Goal: Entertainment & Leisure: Browse casually

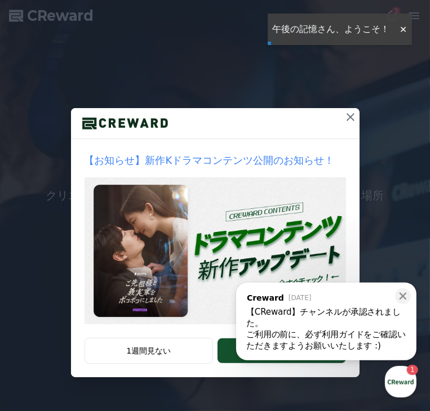
click at [345, 124] on icon at bounding box center [351, 117] width 14 height 14
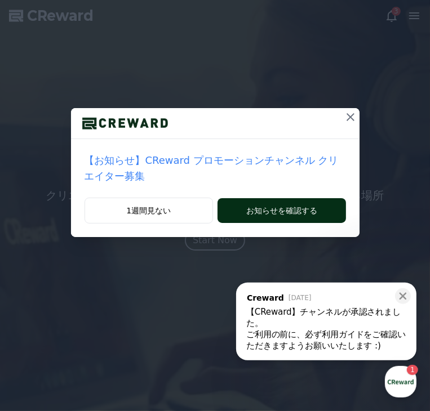
click at [305, 223] on button "お知らせを確認する" at bounding box center [282, 210] width 128 height 25
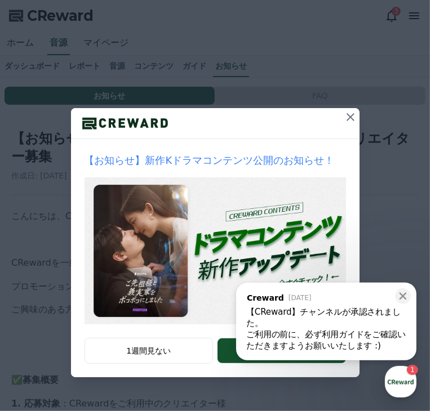
click at [348, 121] on icon at bounding box center [351, 117] width 8 height 8
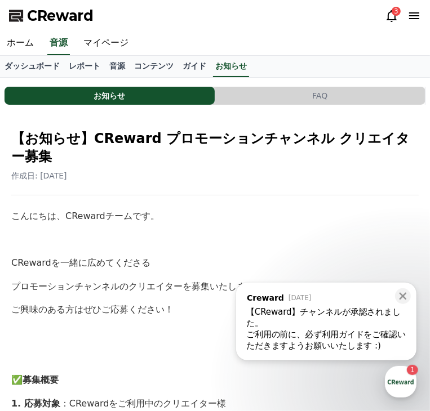
click at [402, 103] on div "お知らせ FAQ" at bounding box center [215, 96] width 421 height 18
click at [95, 46] on link "マイページ" at bounding box center [106, 44] width 59 height 24
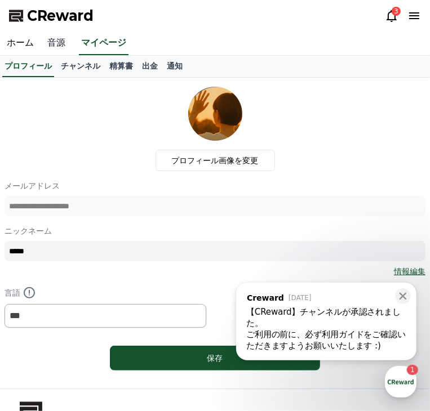
click at [57, 41] on link "音源" at bounding box center [57, 44] width 32 height 24
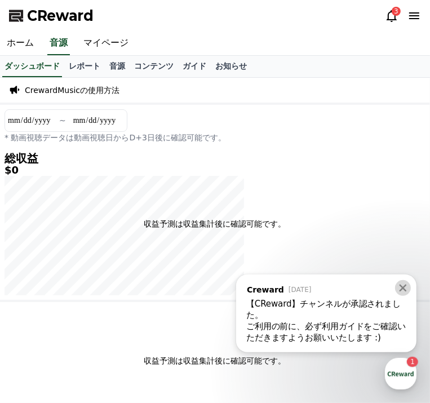
click at [403, 287] on icon at bounding box center [402, 287] width 11 height 11
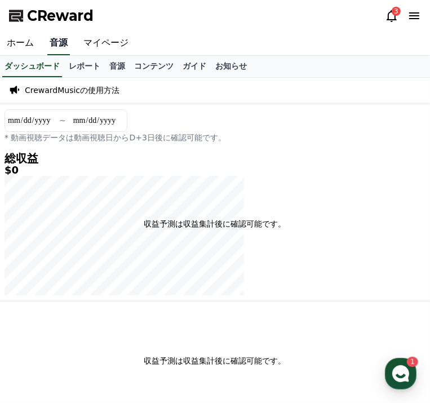
click at [59, 45] on link "音源" at bounding box center [58, 44] width 23 height 24
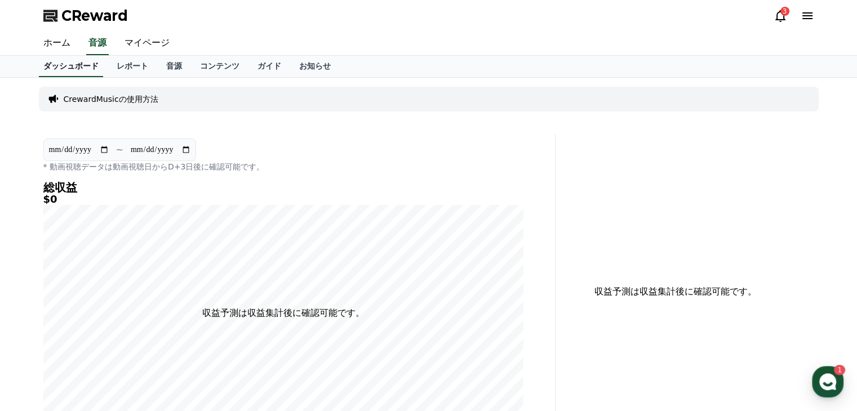
click at [53, 41] on link "ホーム" at bounding box center [56, 44] width 45 height 24
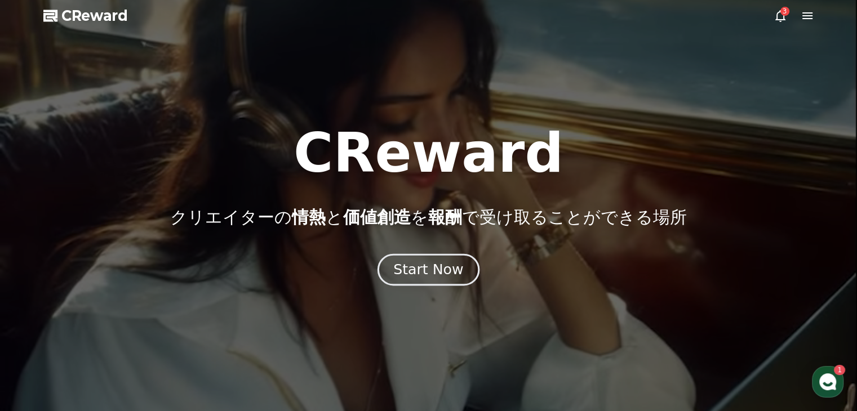
click at [429, 269] on div "Start Now" at bounding box center [428, 269] width 70 height 19
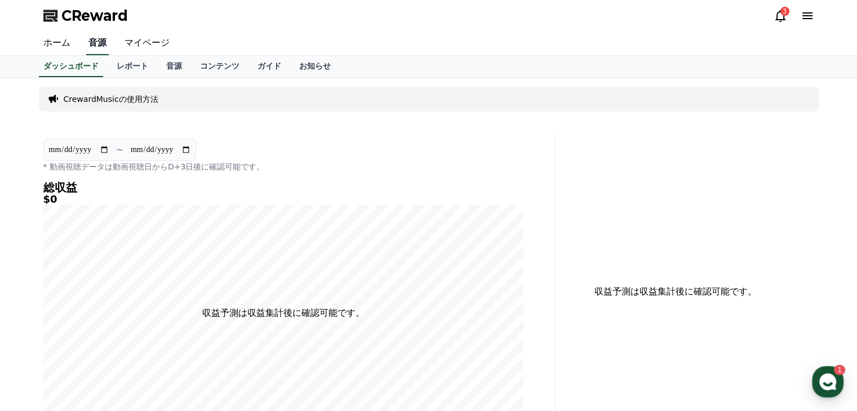
click at [92, 40] on link "音源" at bounding box center [97, 44] width 23 height 24
click at [157, 68] on link "音源" at bounding box center [174, 66] width 34 height 21
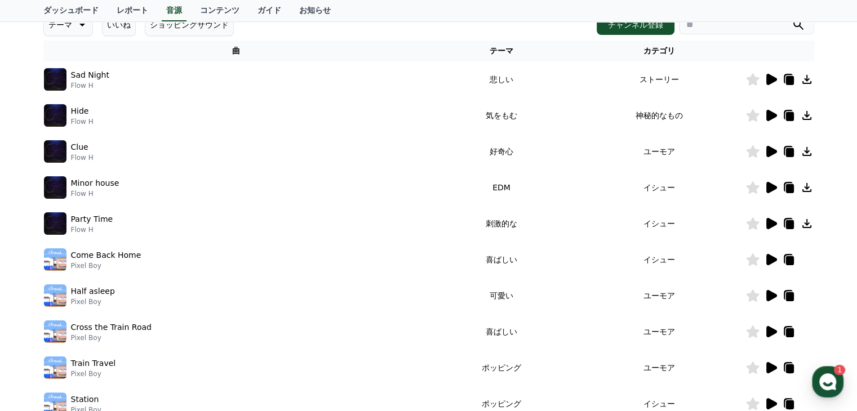
scroll to position [351, 0]
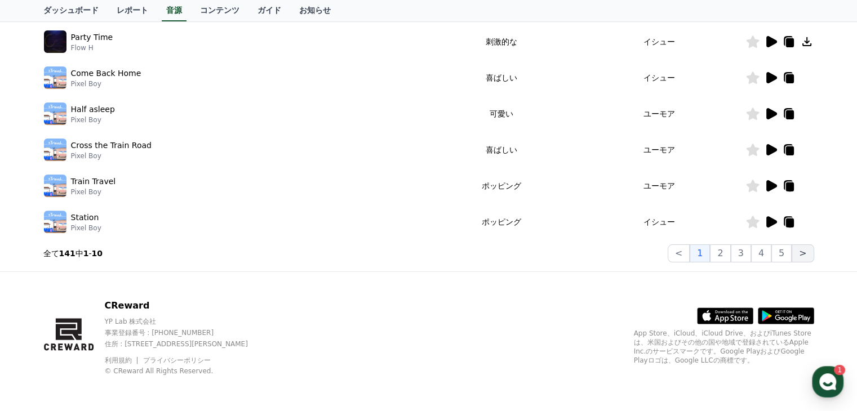
click at [429, 253] on button ">" at bounding box center [803, 254] width 22 height 18
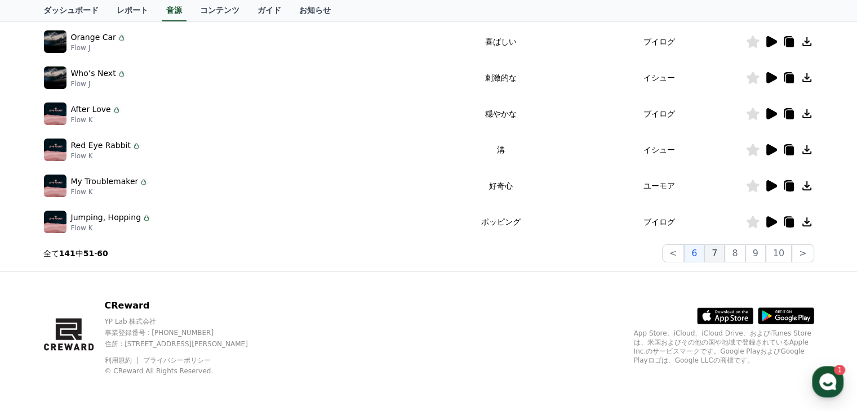
click at [429, 254] on button "7" at bounding box center [714, 254] width 20 height 18
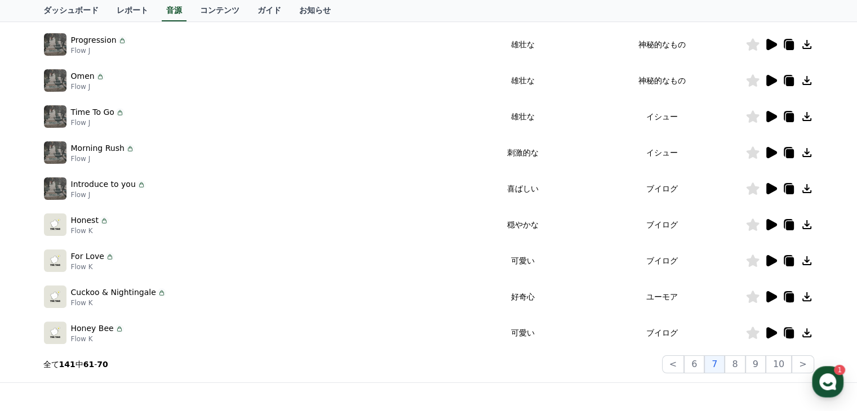
scroll to position [238, 0]
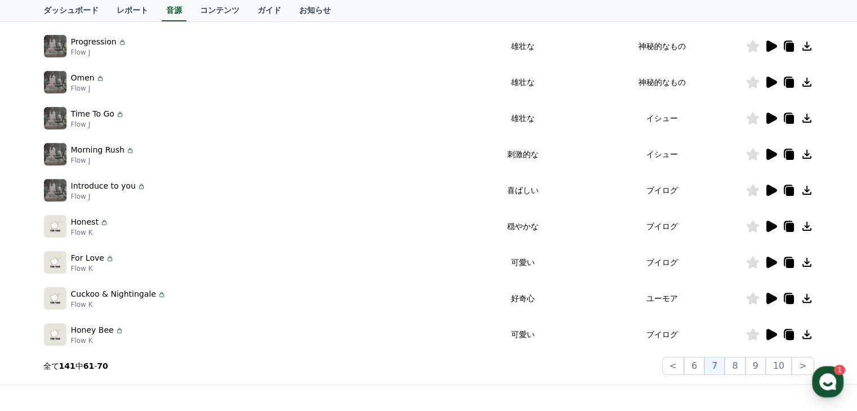
click at [54, 226] on img at bounding box center [55, 226] width 23 height 23
click at [429, 227] on icon at bounding box center [771, 226] width 11 height 11
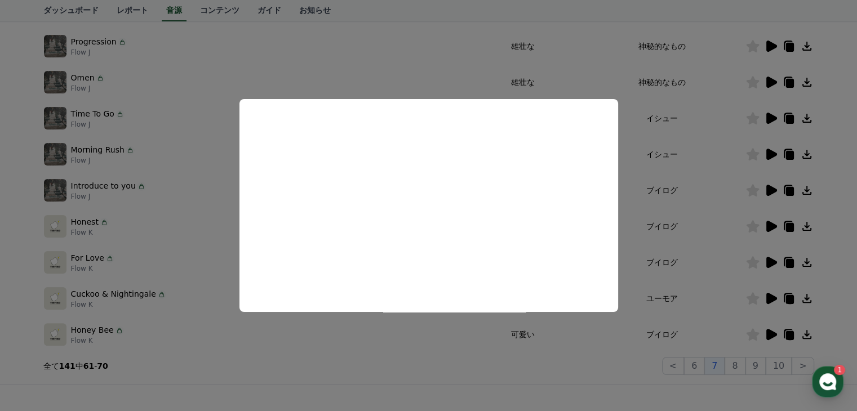
click at [429, 276] on button "close modal" at bounding box center [428, 205] width 857 height 411
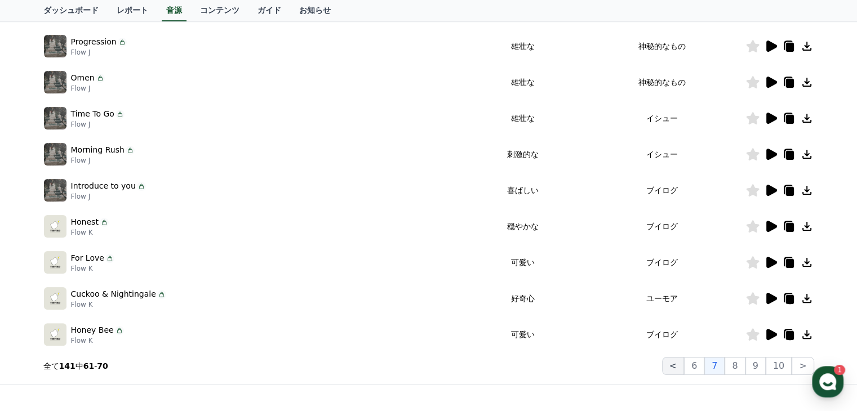
click at [429, 363] on button "<" at bounding box center [673, 366] width 22 height 18
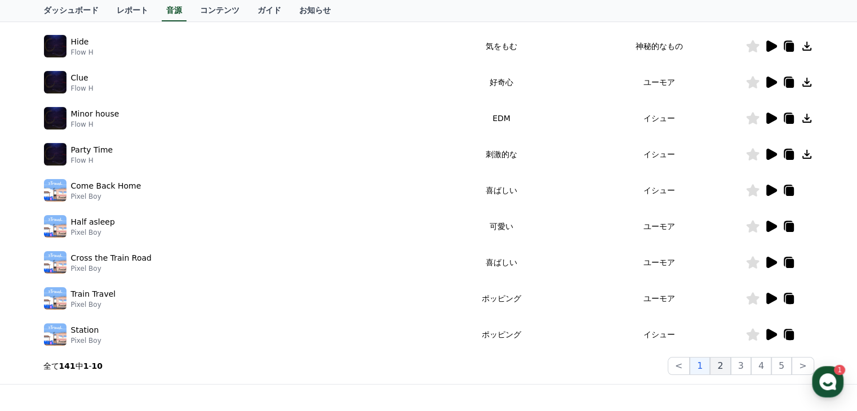
click at [429, 363] on button "2" at bounding box center [720, 366] width 20 height 18
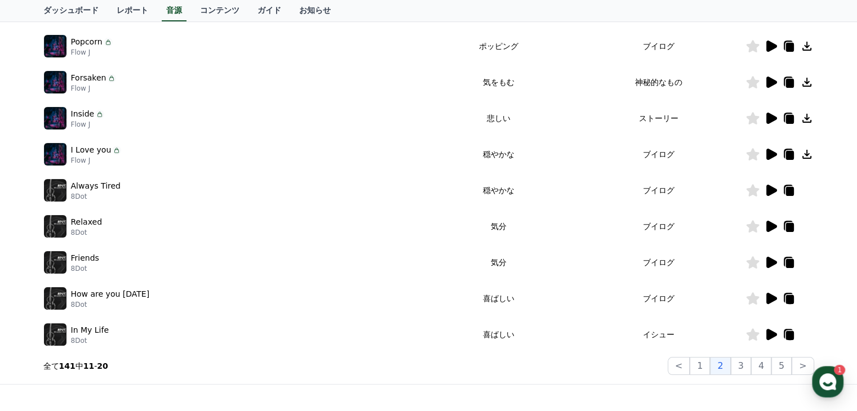
click at [429, 152] on icon at bounding box center [771, 154] width 11 height 11
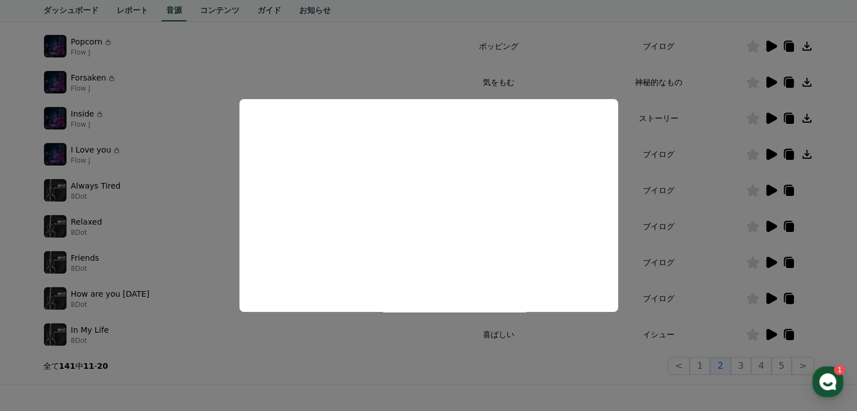
click at [429, 365] on button "close modal" at bounding box center [428, 205] width 857 height 411
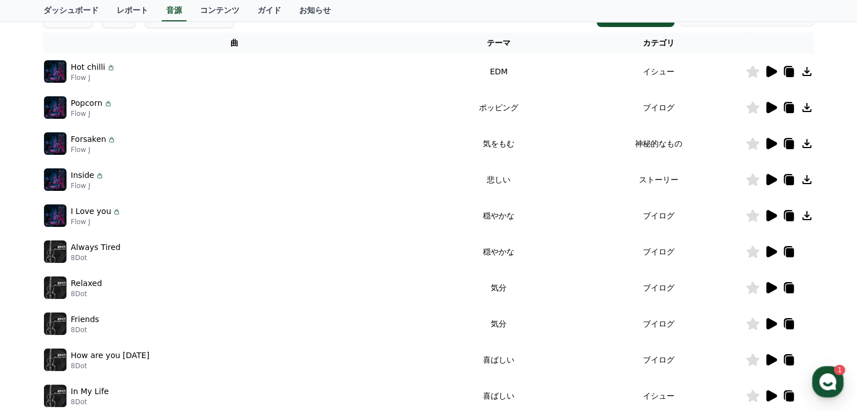
scroll to position [238, 0]
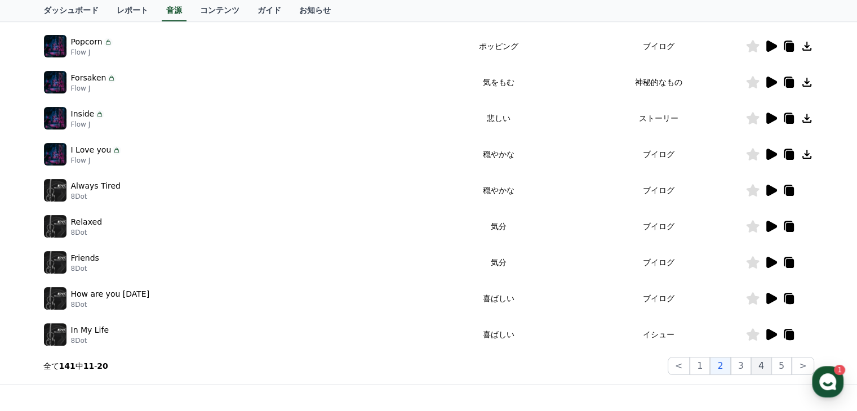
click at [429, 365] on button "4" at bounding box center [761, 366] width 20 height 18
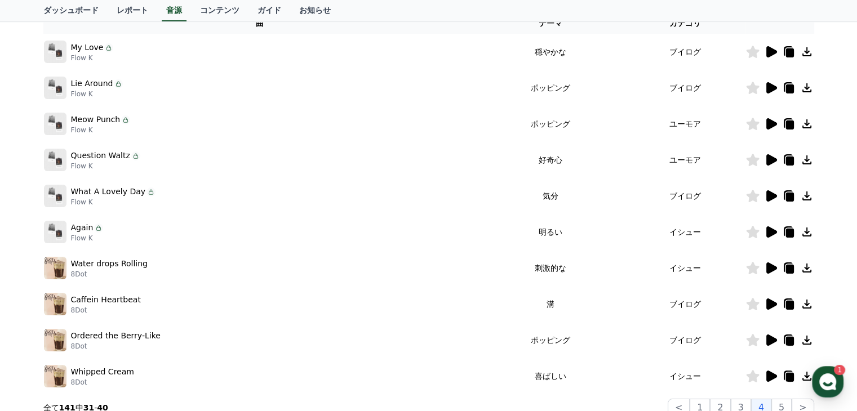
scroll to position [126, 0]
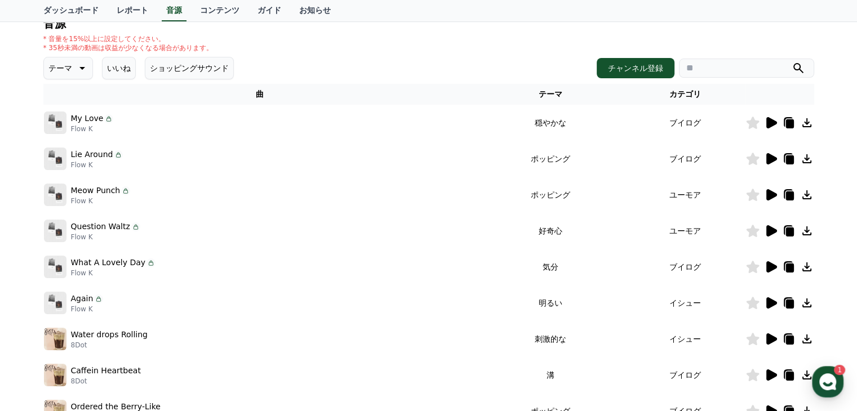
click at [429, 121] on icon at bounding box center [771, 122] width 11 height 11
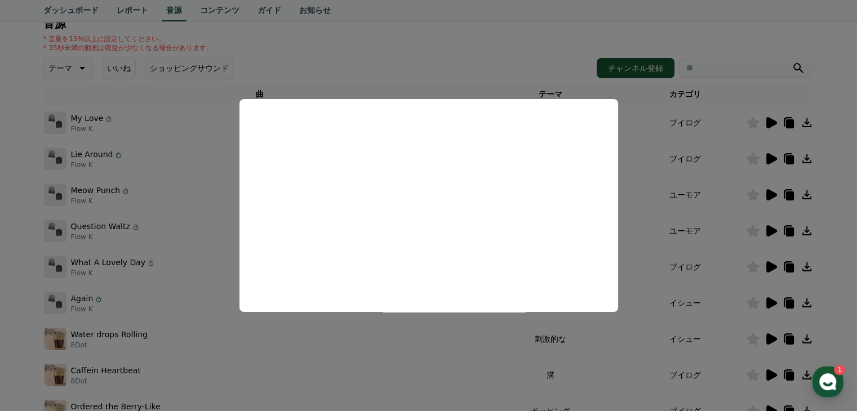
click at [429, 202] on button "close modal" at bounding box center [428, 205] width 857 height 411
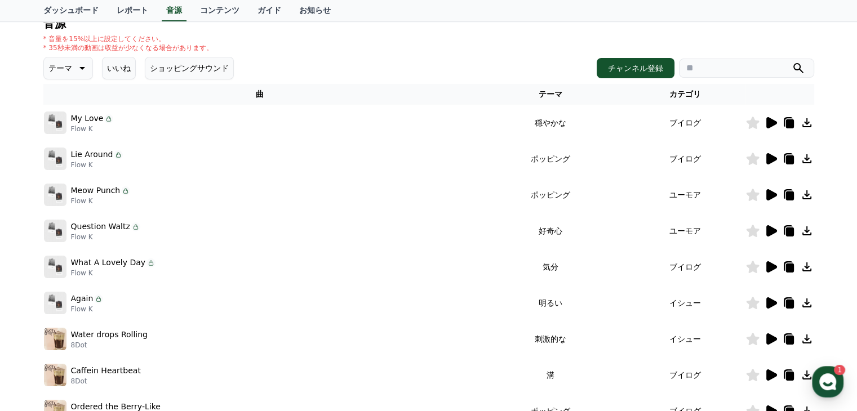
scroll to position [351, 0]
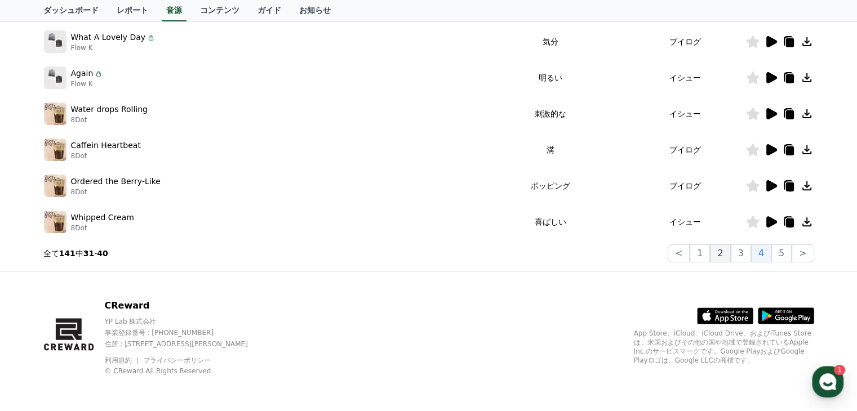
click at [429, 255] on button "2" at bounding box center [720, 254] width 20 height 18
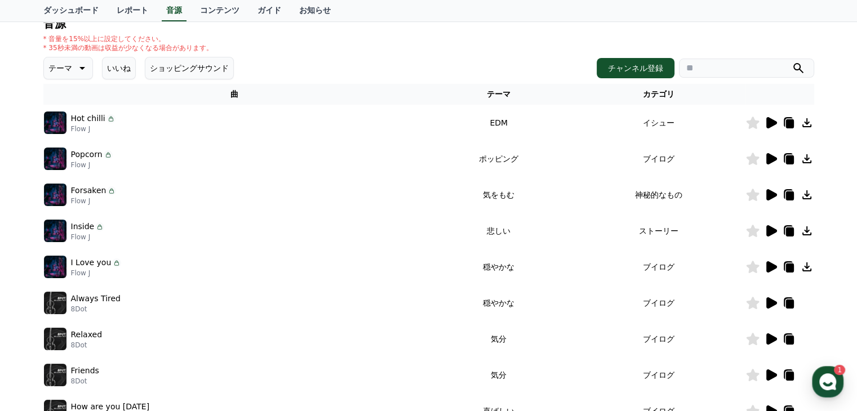
scroll to position [182, 0]
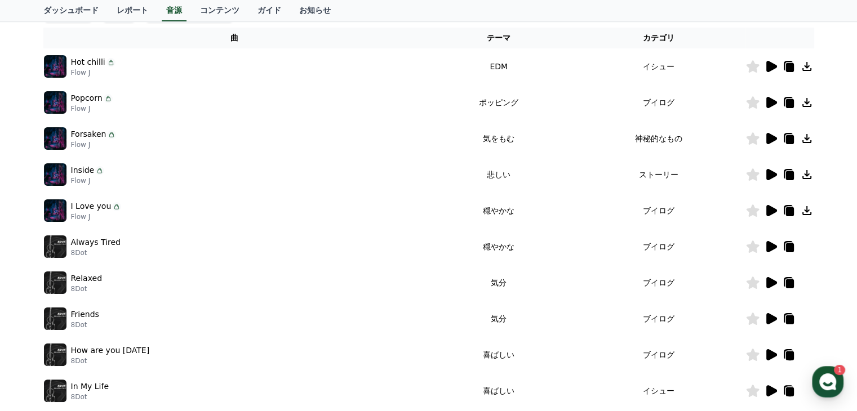
click at [429, 212] on icon at bounding box center [771, 210] width 11 height 11
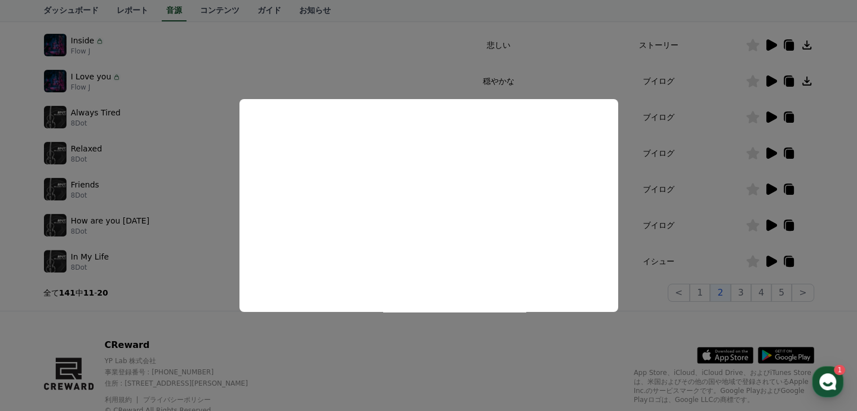
scroll to position [351, 0]
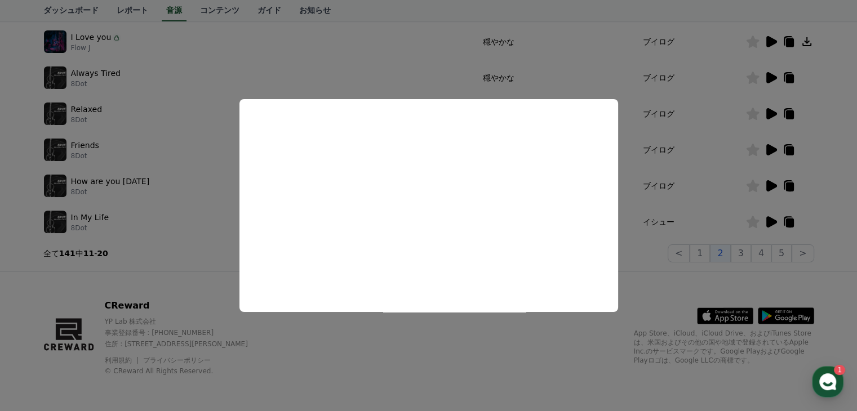
click at [429, 254] on button "close modal" at bounding box center [428, 205] width 857 height 411
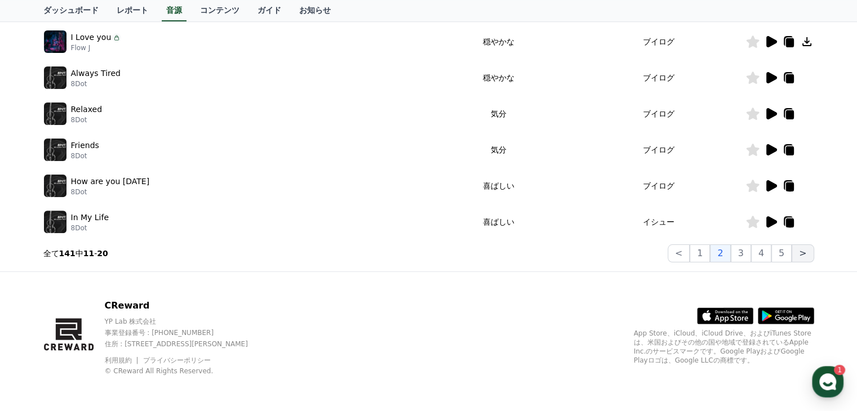
click at [429, 252] on button ">" at bounding box center [803, 254] width 22 height 18
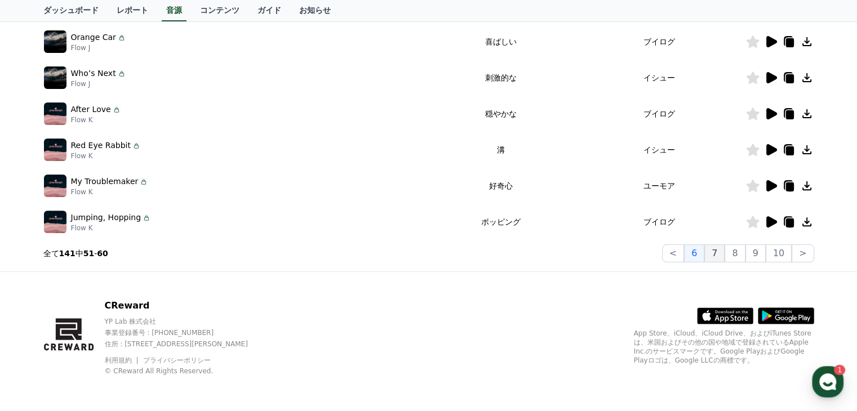
click at [429, 254] on button "7" at bounding box center [714, 254] width 20 height 18
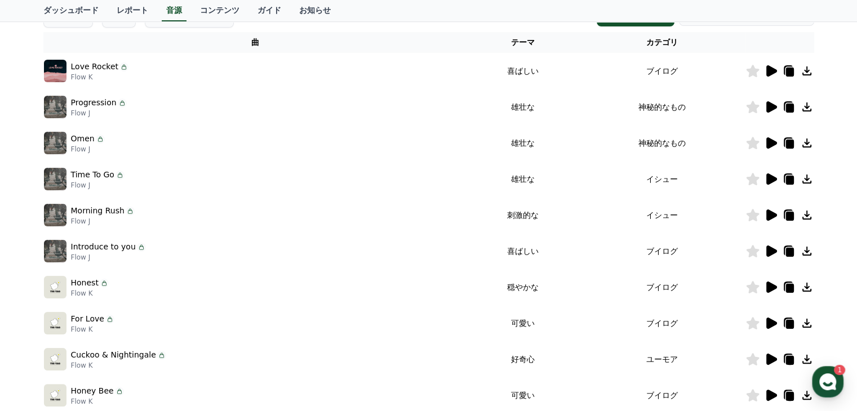
scroll to position [238, 0]
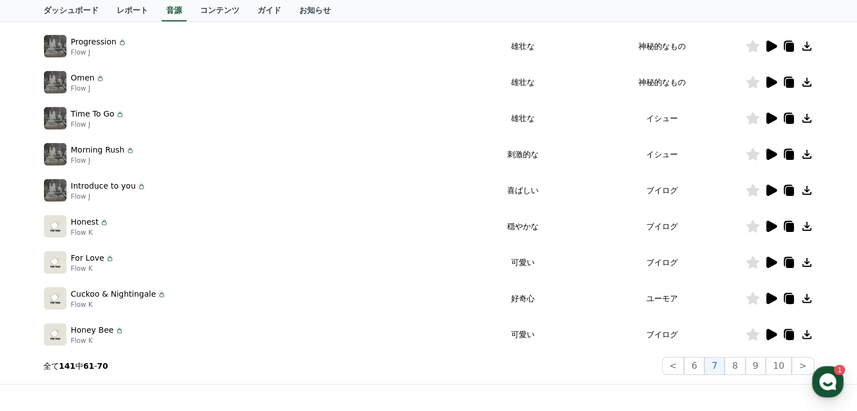
click at [429, 262] on icon at bounding box center [771, 262] width 11 height 11
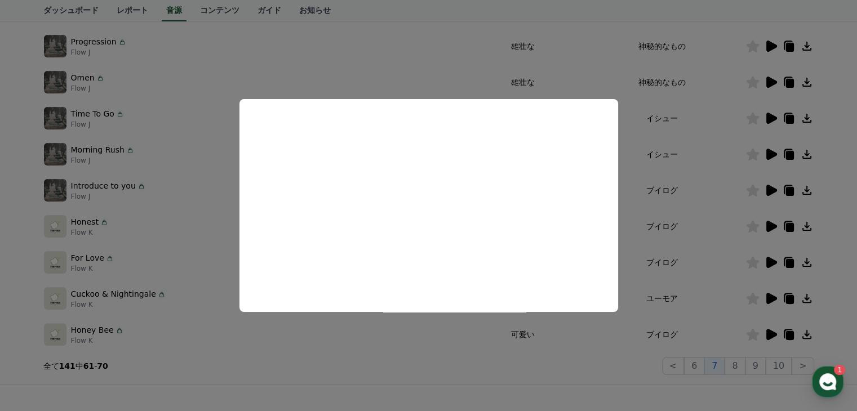
click at [187, 161] on button "close modal" at bounding box center [428, 205] width 857 height 411
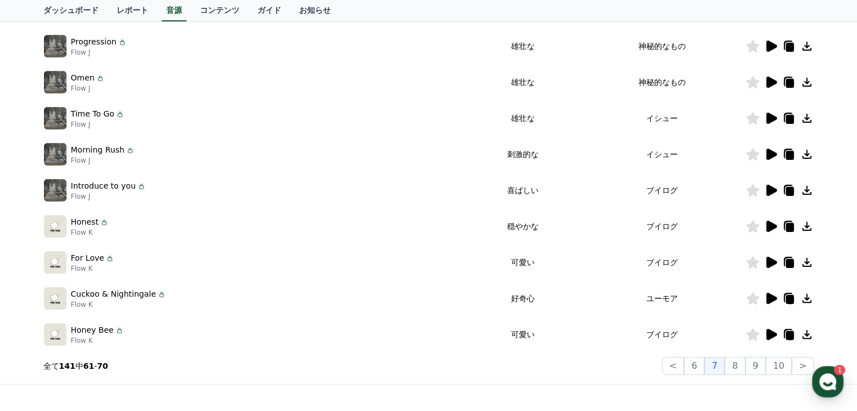
click at [429, 227] on icon at bounding box center [771, 226] width 11 height 11
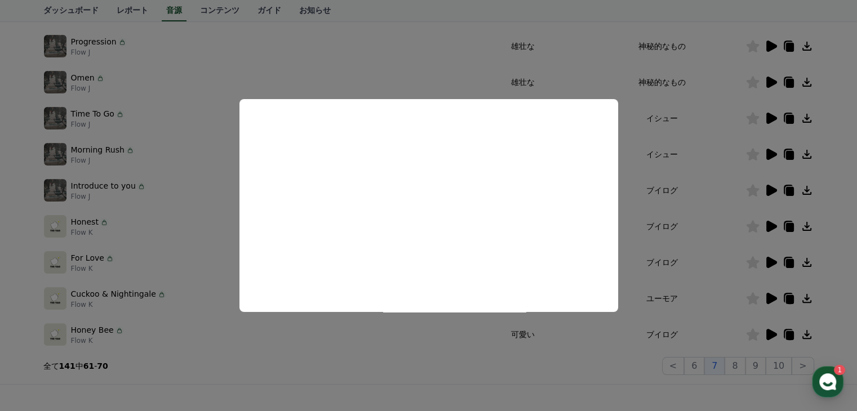
click at [429, 57] on button "close modal" at bounding box center [428, 205] width 857 height 411
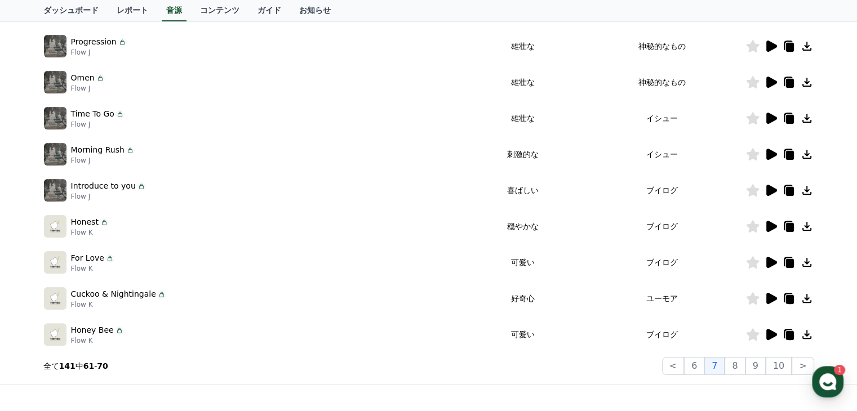
click at [429, 227] on icon at bounding box center [806, 226] width 9 height 9
